Goal: Obtain resource: Obtain resource

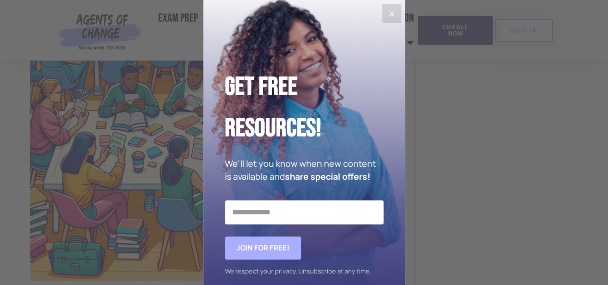
scroll to position [1297, 0]
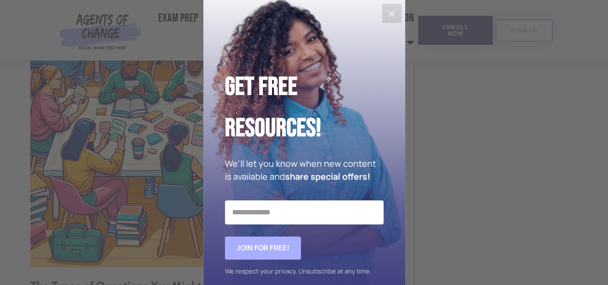
click at [388, 17] on icon "Close" at bounding box center [392, 14] width 12 height 12
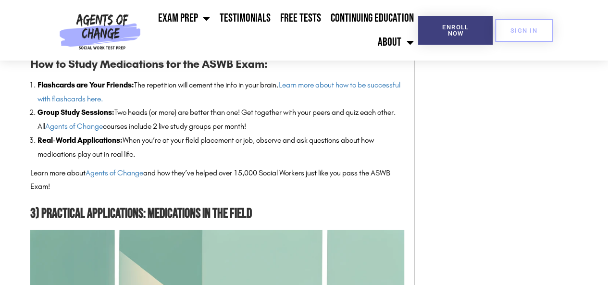
scroll to position [1634, 0]
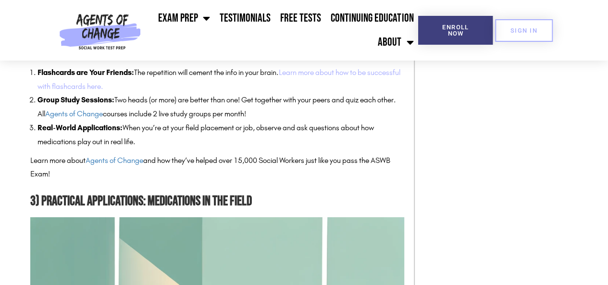
click at [309, 72] on link "Learn more about how to be successful with flashcards here." at bounding box center [218, 79] width 363 height 23
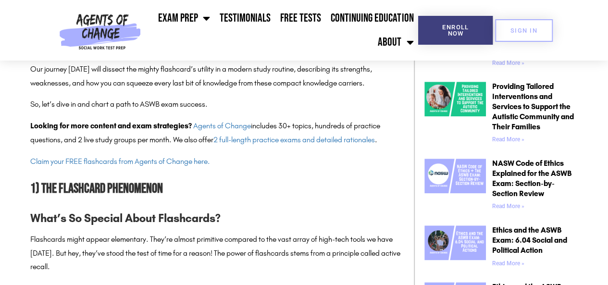
scroll to position [432, 0]
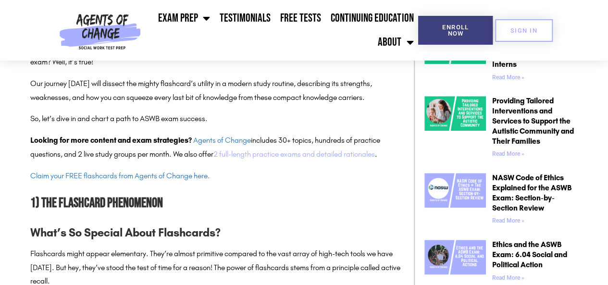
click at [262, 157] on link "2 full-length practice exams and detailed rationales" at bounding box center [293, 153] width 161 height 9
drag, startPoint x: 125, startPoint y: 175, endPoint x: 136, endPoint y: 172, distance: 12.0
click at [126, 175] on link "Claim your FREE flashcards from Agents of Change here." at bounding box center [120, 175] width 180 height 9
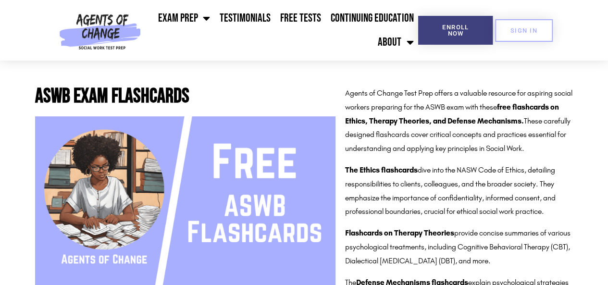
scroll to position [48, 0]
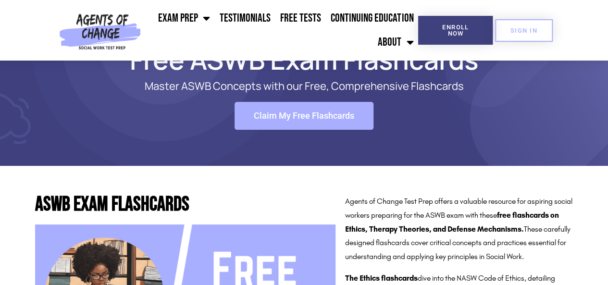
click at [292, 112] on span "Claim My Free Flashcards" at bounding box center [304, 115] width 100 height 9
